Goal: Check status: Check status

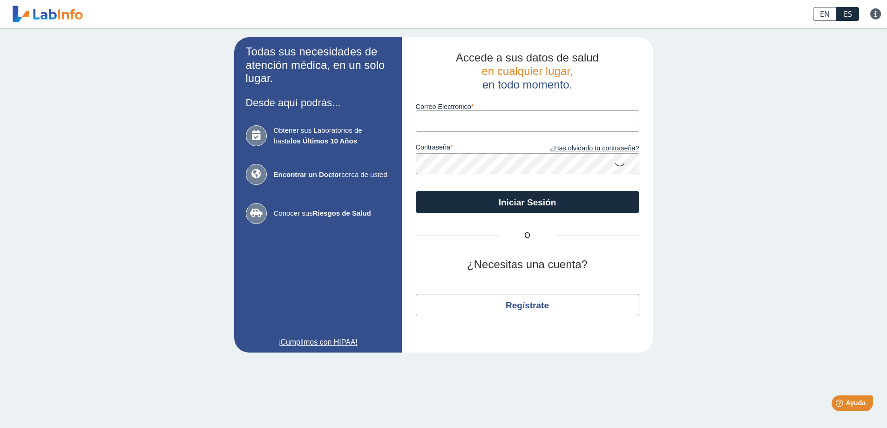
click at [461, 120] on input "Correo Electronico" at bounding box center [528, 120] width 224 height 21
type input "[EMAIL_ADDRESS][DOMAIN_NAME]"
click at [416, 191] on button "Iniciar Sesión" at bounding box center [528, 202] width 224 height 22
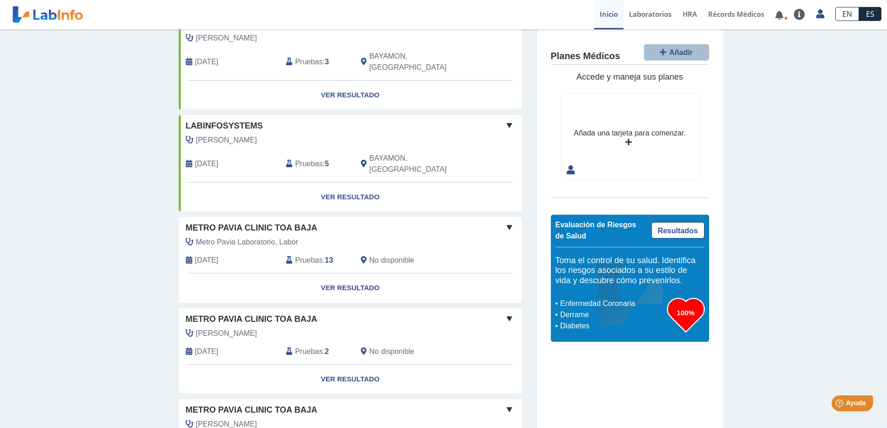
scroll to position [407, 0]
click at [358, 272] on link "Ver Resultado" at bounding box center [350, 286] width 343 height 29
